Goal: Task Accomplishment & Management: Use online tool/utility

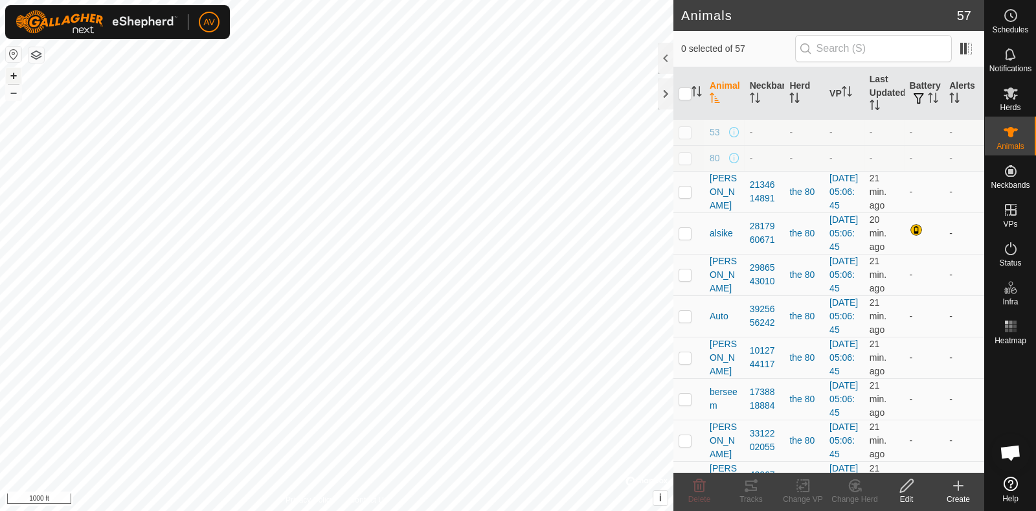
click at [10, 72] on button "+" at bounding box center [14, 76] width 16 height 16
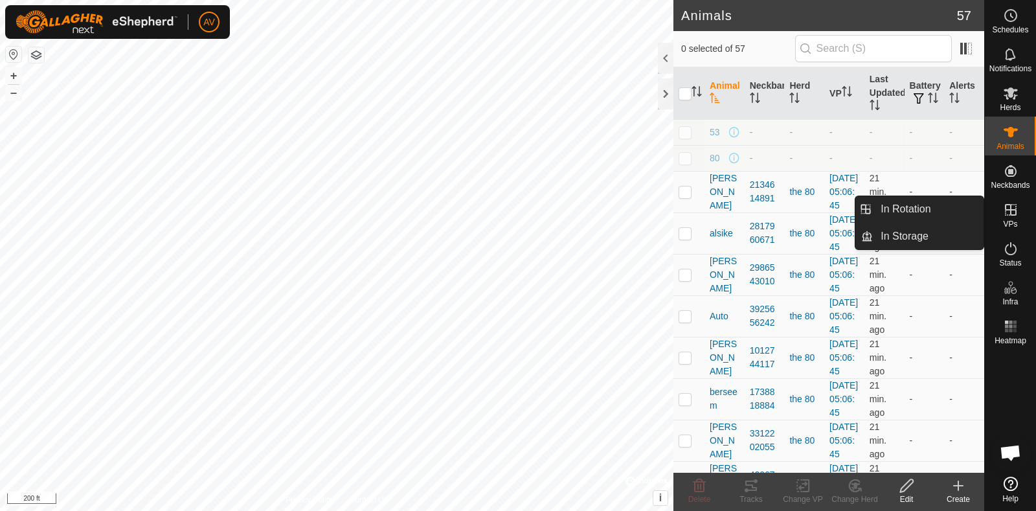
click at [1012, 215] on icon at bounding box center [1011, 210] width 12 height 12
click at [966, 215] on link "In Rotation" at bounding box center [928, 209] width 111 height 26
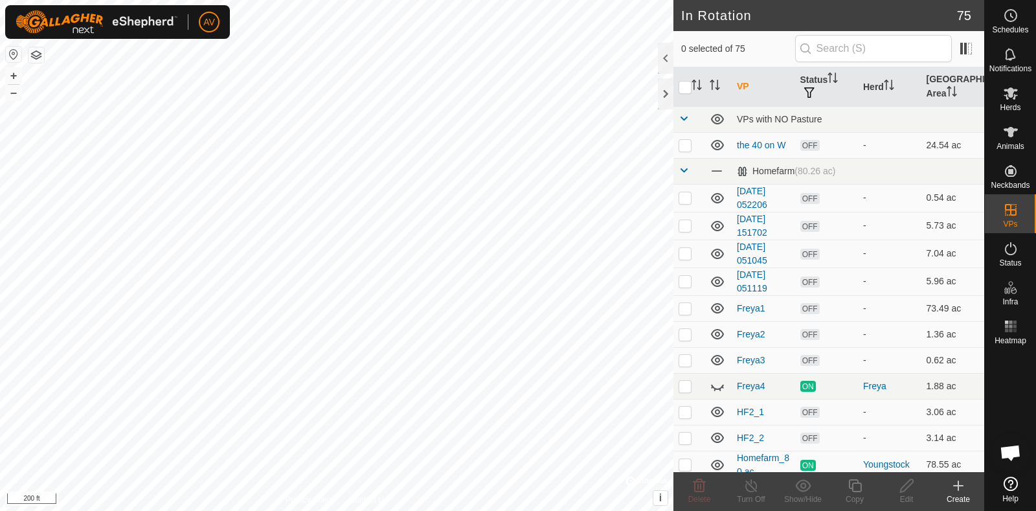
click at [966, 473] on div "Create" at bounding box center [958, 491] width 52 height 39
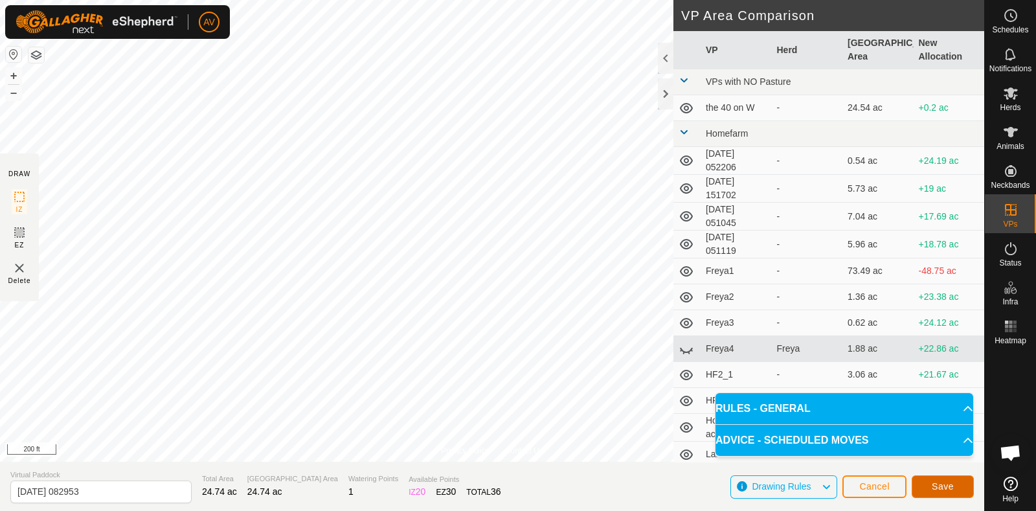
click at [955, 489] on button "Save" at bounding box center [942, 486] width 62 height 23
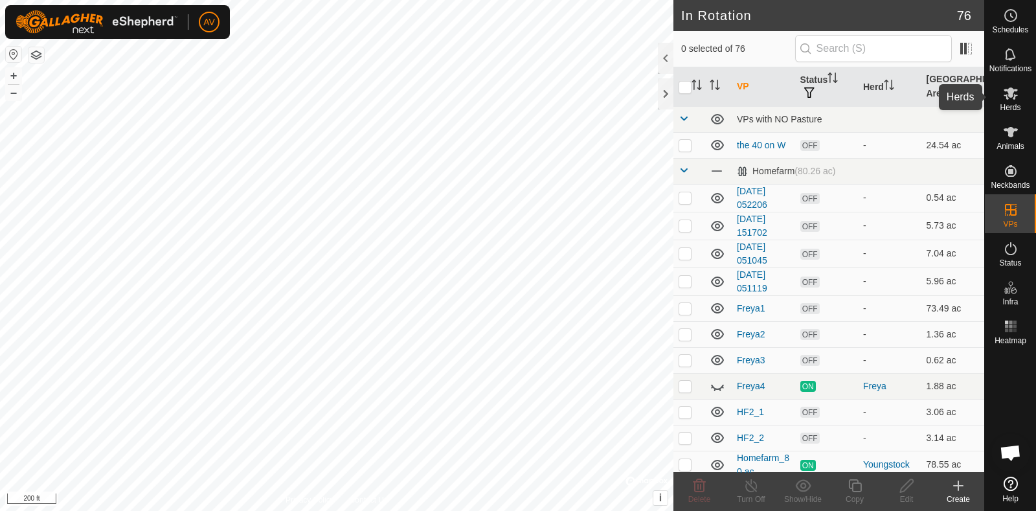
click at [1013, 90] on icon at bounding box center [1010, 93] width 14 height 12
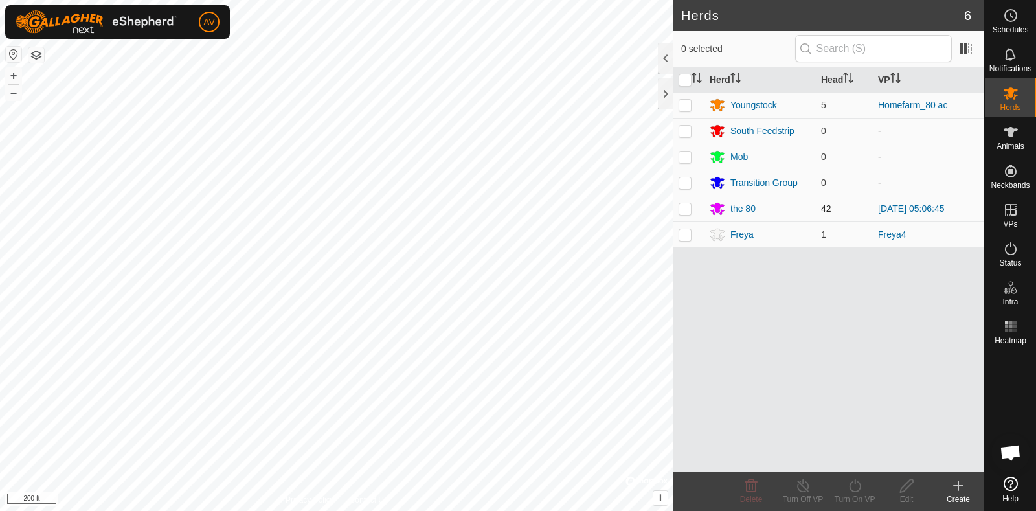
click at [680, 206] on p-checkbox at bounding box center [684, 208] width 13 height 10
checkbox input "true"
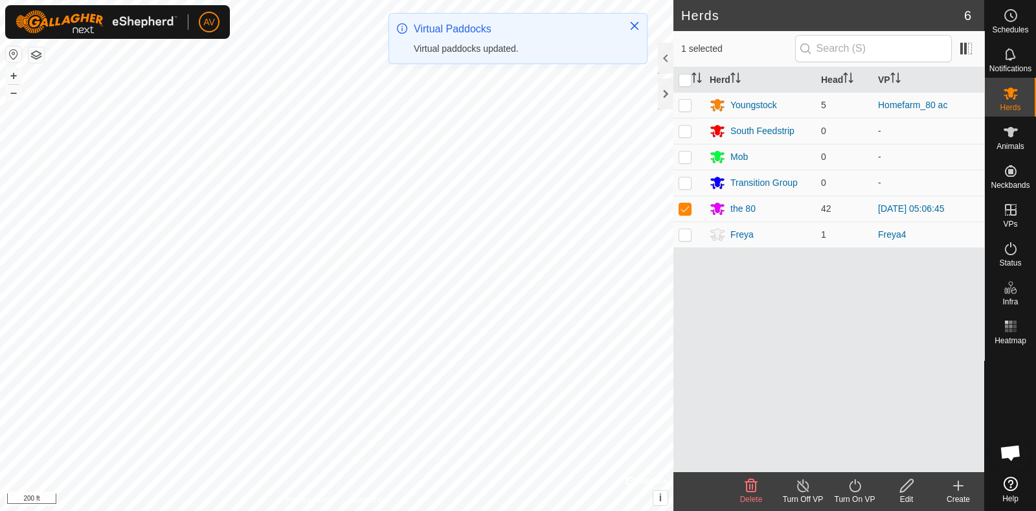
click at [850, 498] on div "Turn On VP" at bounding box center [855, 499] width 52 height 12
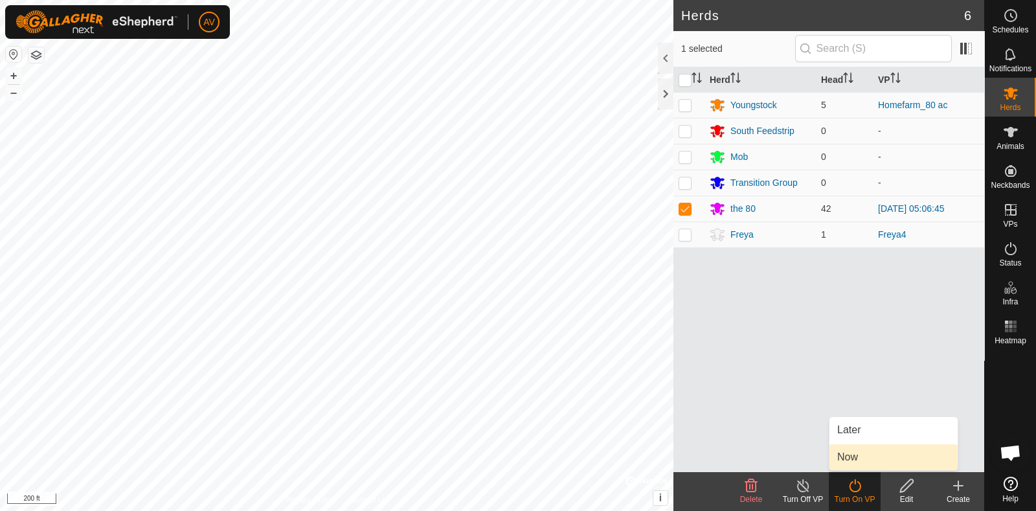
click at [871, 451] on link "Now" at bounding box center [893, 457] width 128 height 26
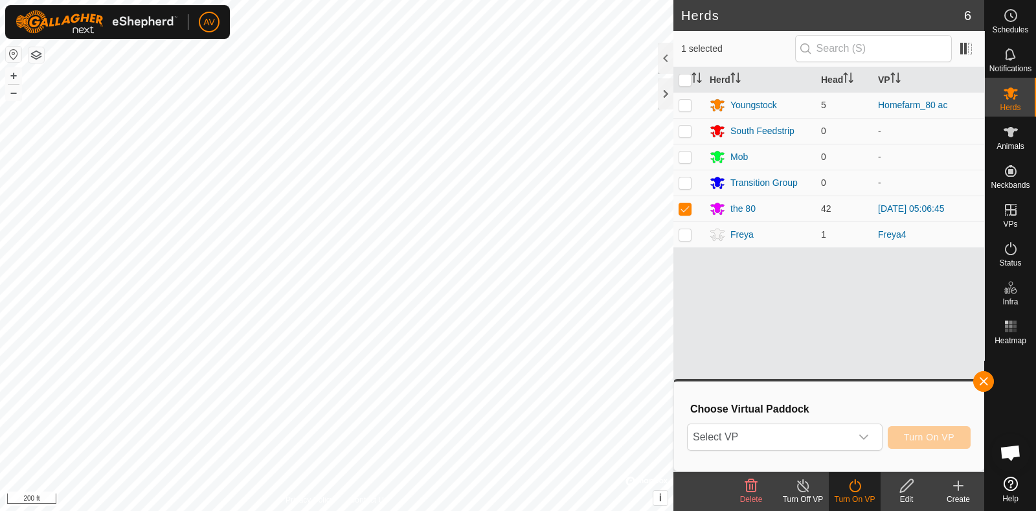
click at [884, 441] on div "Select VP Turn On VP" at bounding box center [829, 436] width 284 height 31
click at [869, 438] on div "dropdown trigger" at bounding box center [864, 437] width 26 height 26
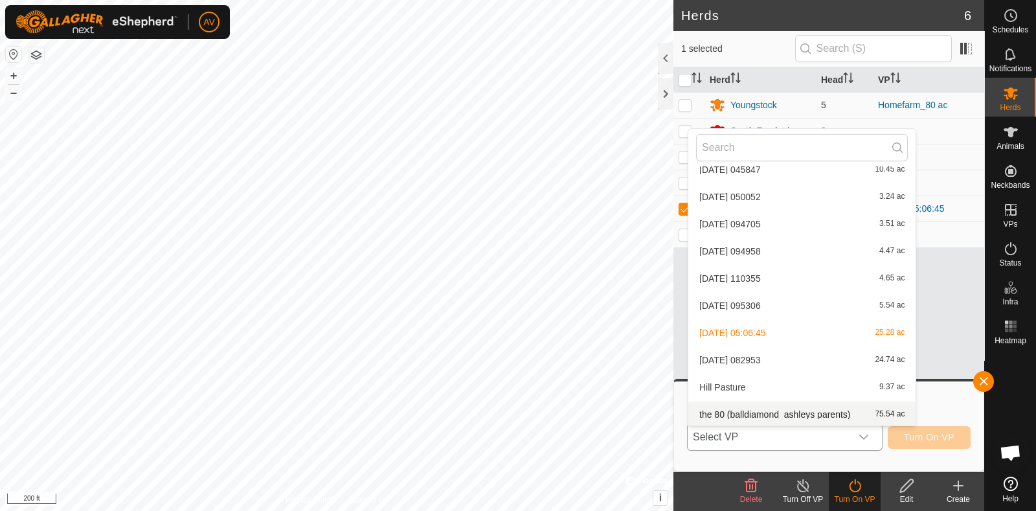
scroll to position [1894, 0]
click at [800, 362] on li "[DATE] 082953 24.74 ac" at bounding box center [801, 359] width 227 height 26
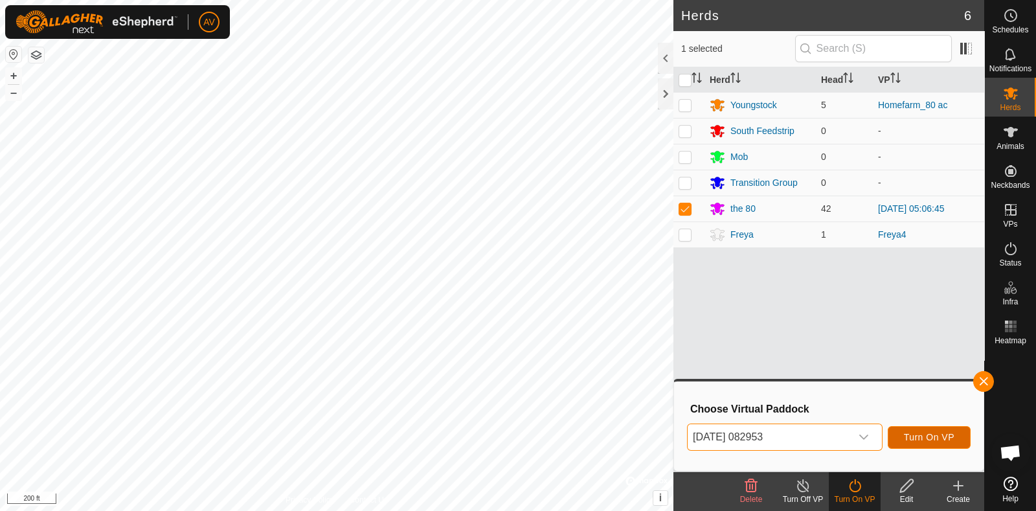
click at [957, 435] on button "Turn On VP" at bounding box center [928, 437] width 83 height 23
